Goal: Find specific page/section: Find specific page/section

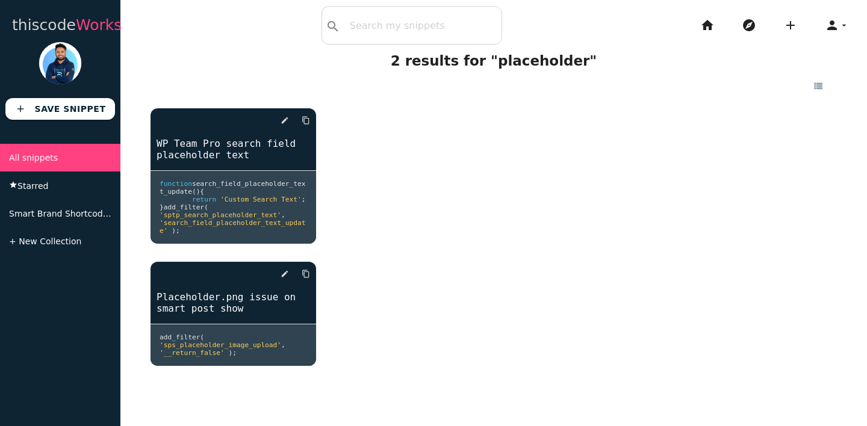
click at [60, 30] on link "thiscode Works" at bounding box center [67, 25] width 110 height 39
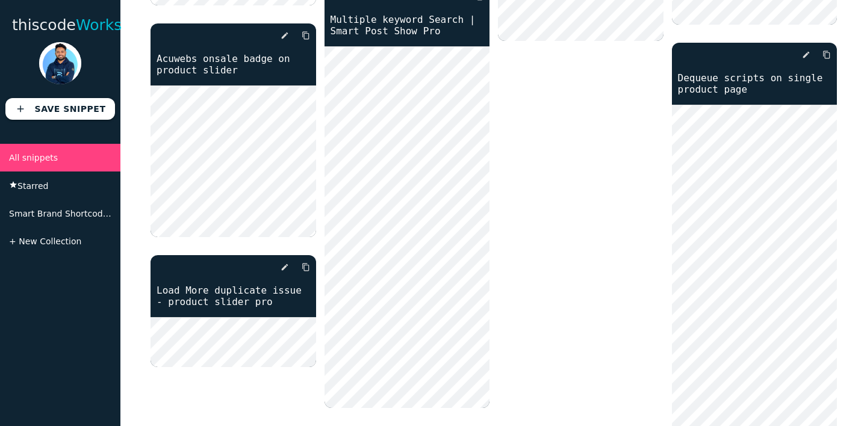
scroll to position [3432, 0]
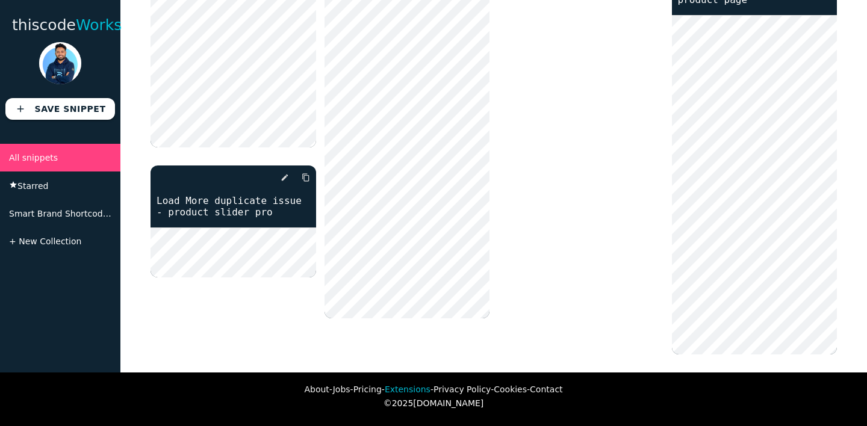
click at [407, 391] on link "Extensions" at bounding box center [408, 390] width 46 height 10
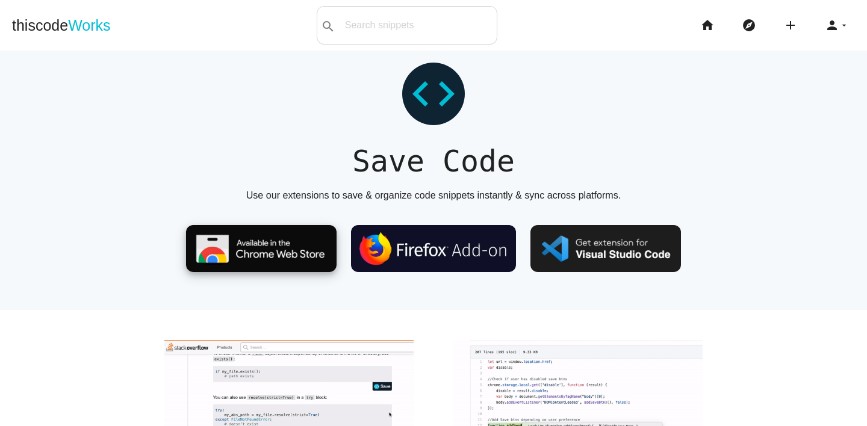
click at [264, 243] on img at bounding box center [261, 249] width 151 height 48
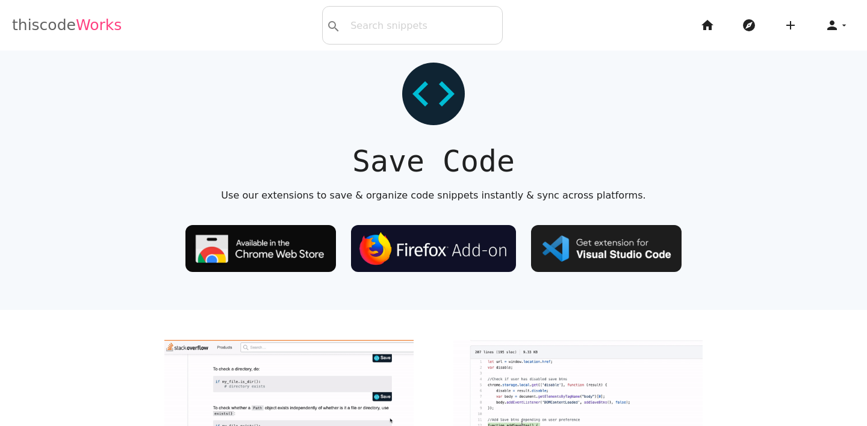
click at [54, 25] on link "thiscode Works" at bounding box center [67, 25] width 110 height 39
